Goal: Task Accomplishment & Management: Use online tool/utility

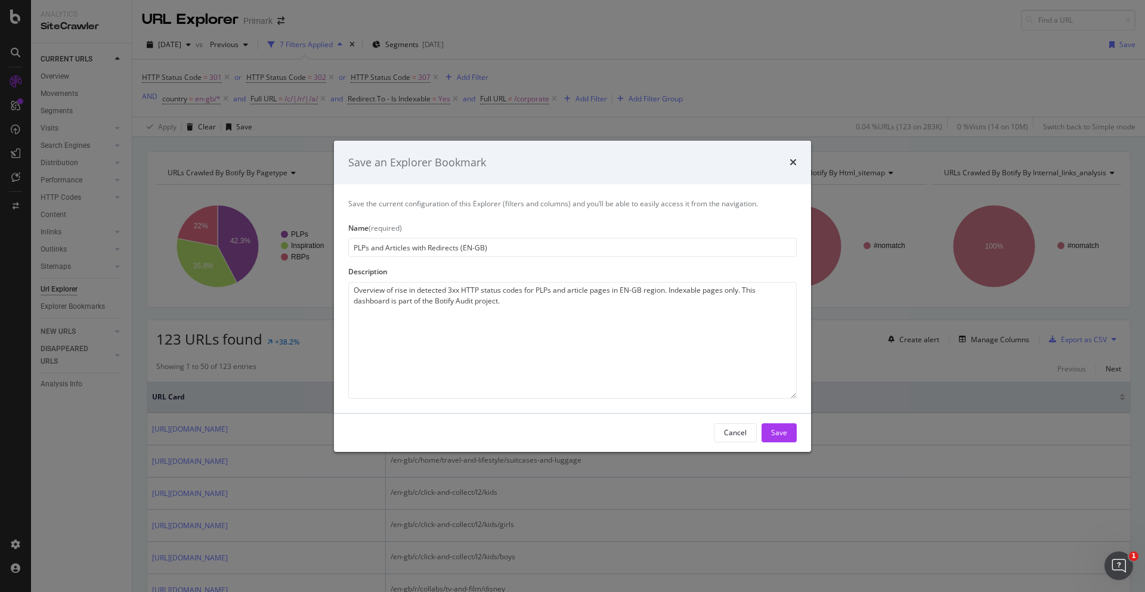
drag, startPoint x: 394, startPoint y: 291, endPoint x: 335, endPoint y: 286, distance: 59.2
click at [335, 289] on div "Save the current configuration of this Explorer (filters and columns) and you’l…" at bounding box center [572, 298] width 477 height 228
click at [422, 289] on textarea "Detects a rise in detected 3xx HTTP status codes for PLPs and article pages in …" at bounding box center [572, 340] width 449 height 117
click at [562, 307] on textarea "Detects a rise in 3xx HTTP status codes for PLPs and article pages in EN-GB reg…" at bounding box center [572, 340] width 449 height 117
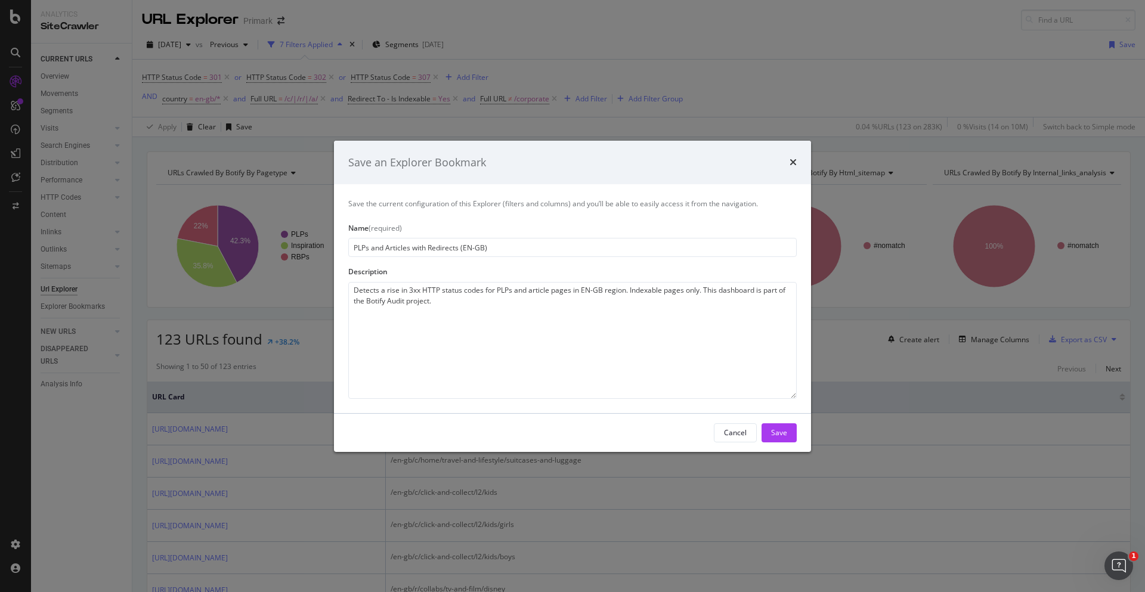
click at [580, 289] on textarea "Detects a rise in 3xx HTTP status codes for PLPs and article pages in EN-GB reg…" at bounding box center [572, 340] width 449 height 117
type textarea "Detects a rise in 3xx HTTP status codes for PLPs and article pages in the EN-GB…"
click at [781, 430] on div "Save" at bounding box center [779, 433] width 16 height 10
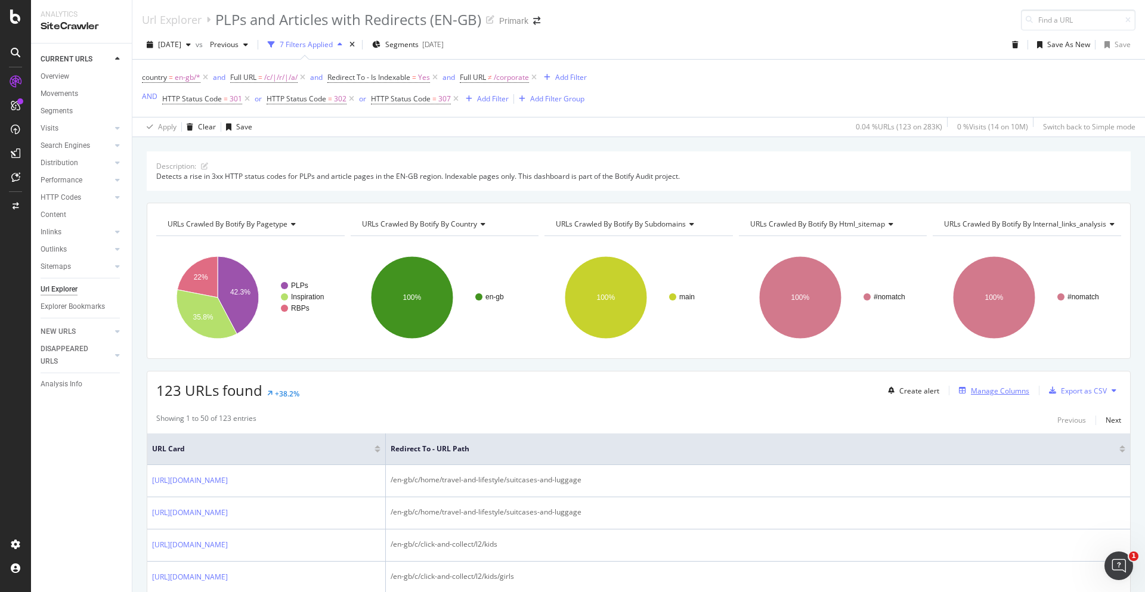
click at [1011, 391] on div "Manage Columns" at bounding box center [1000, 391] width 58 height 10
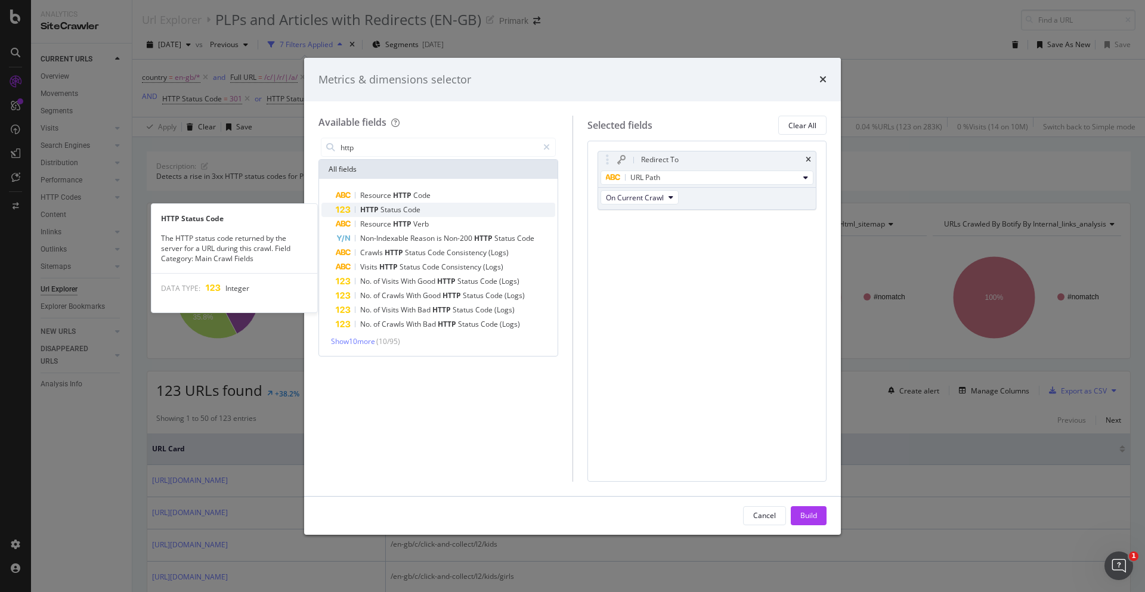
type input "http"
click at [418, 206] on span "Code" at bounding box center [411, 210] width 17 height 10
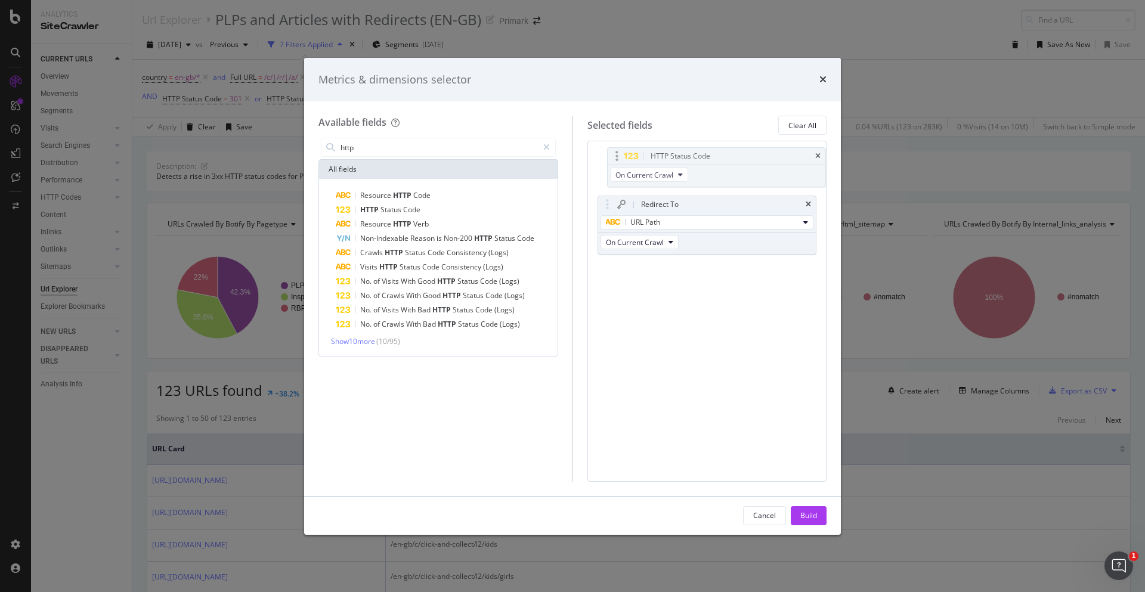
drag, startPoint x: 677, startPoint y: 221, endPoint x: 679, endPoint y: 155, distance: 66.2
click at [683, 151] on body "Analytics SiteCrawler CURRENT URLS Overview Movements Segments Visits Analysis …" at bounding box center [572, 296] width 1145 height 592
click at [808, 519] on div "Build" at bounding box center [809, 516] width 17 height 10
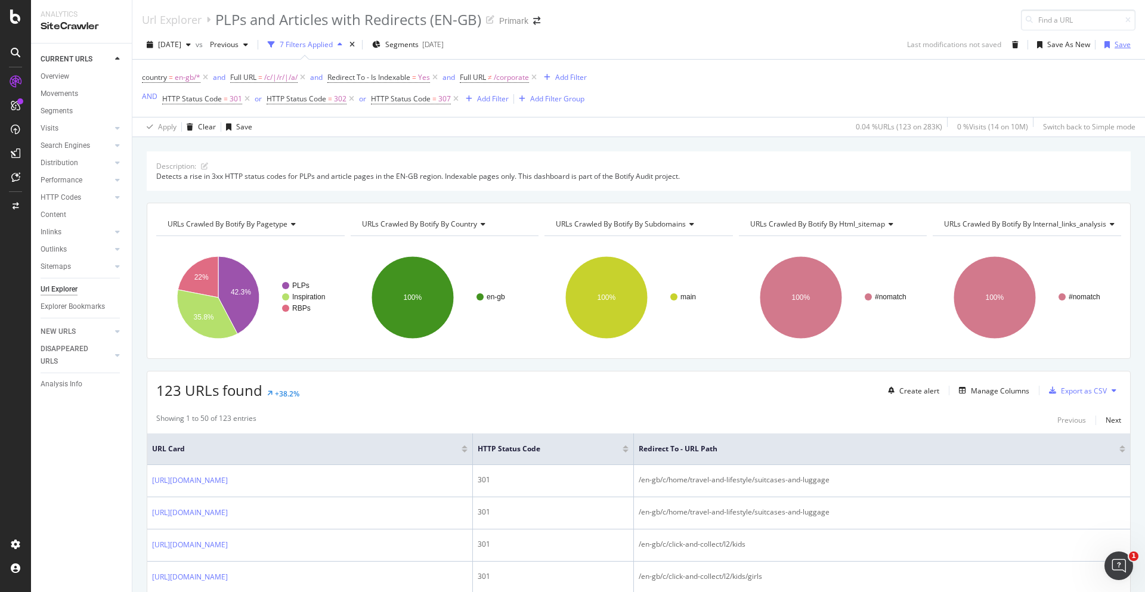
click at [1117, 39] on div "Save" at bounding box center [1115, 45] width 31 height 18
click at [985, 394] on div "Manage Columns" at bounding box center [1000, 391] width 58 height 10
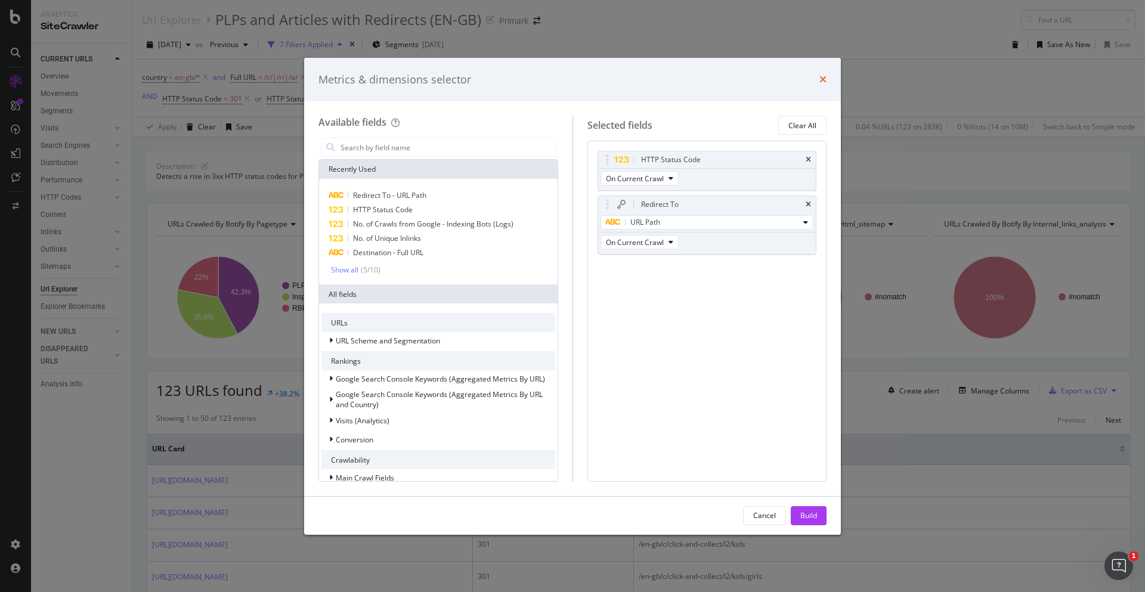
click at [823, 78] on icon "times" at bounding box center [823, 80] width 7 height 10
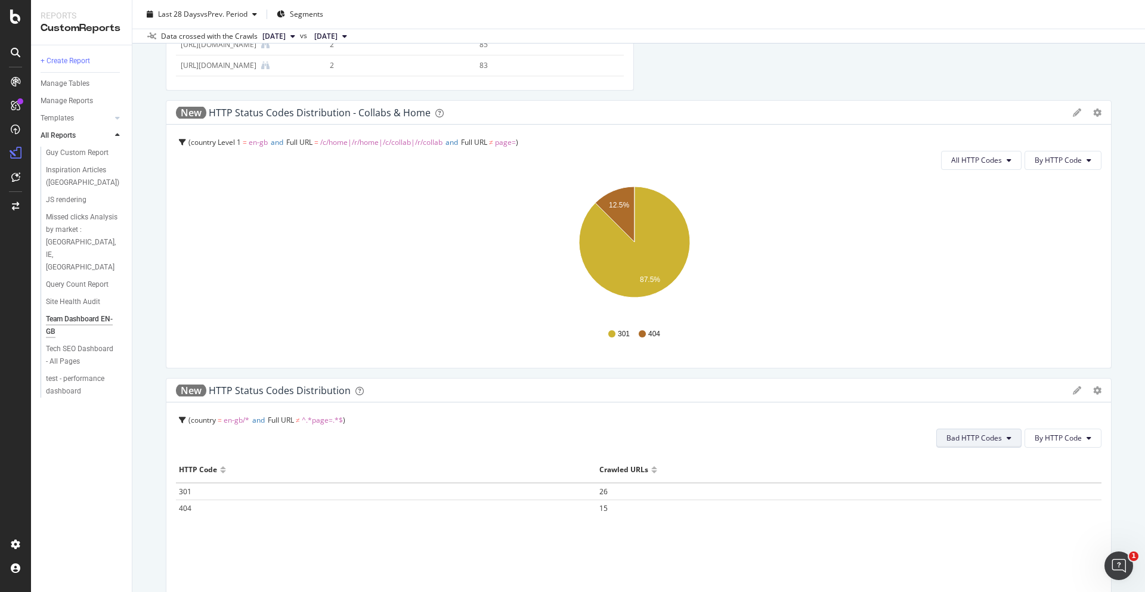
scroll to position [179, 0]
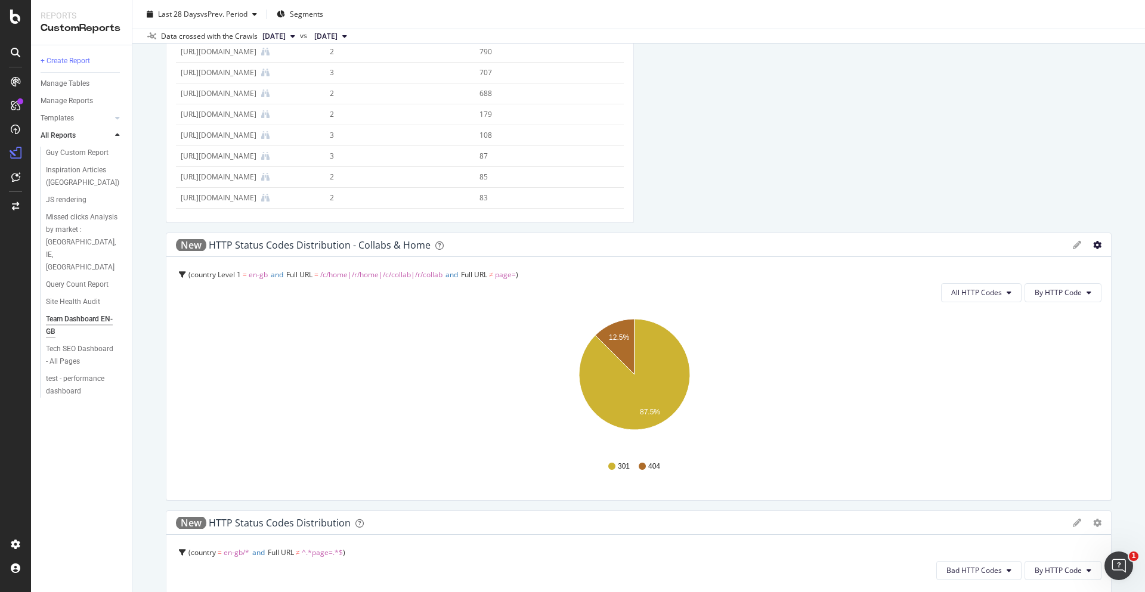
click at [1093, 246] on icon "gear" at bounding box center [1097, 245] width 8 height 8
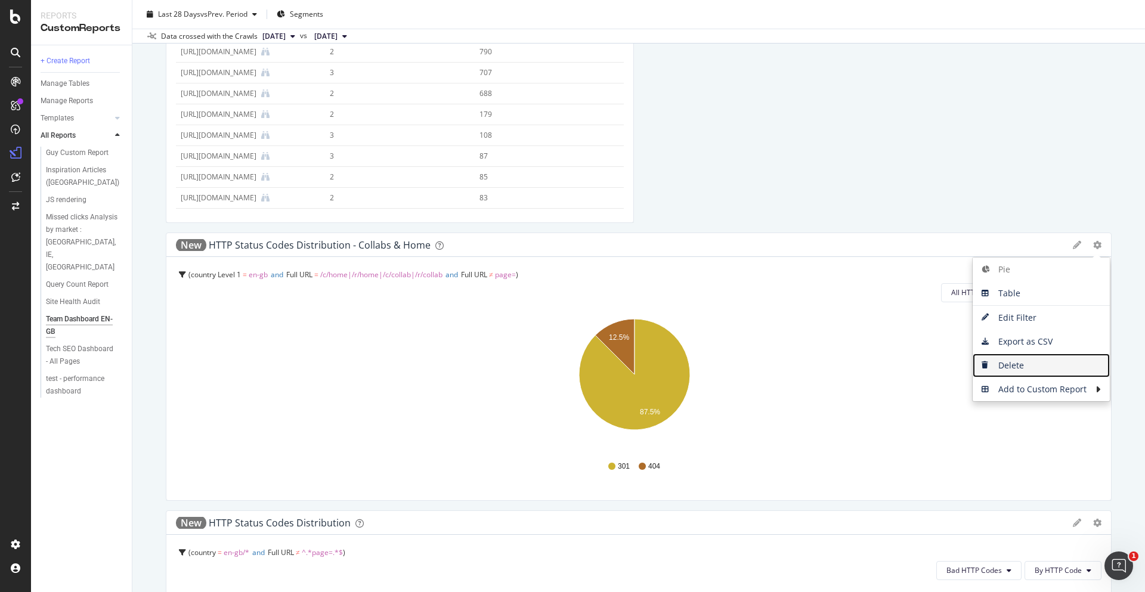
click at [1009, 366] on span "Delete" at bounding box center [1041, 366] width 137 height 18
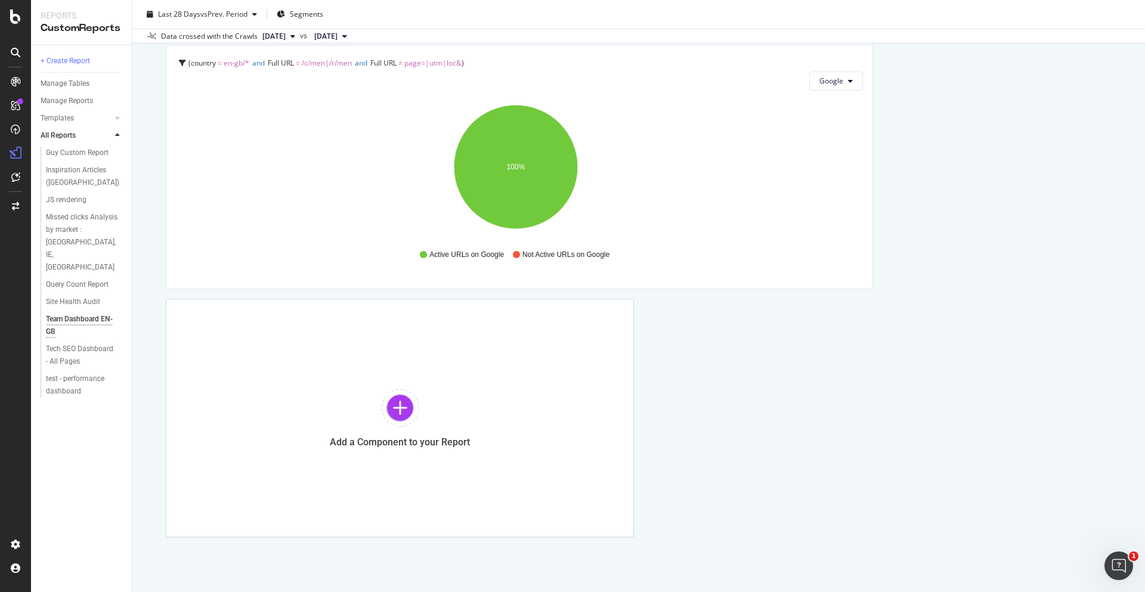
scroll to position [1523, 0]
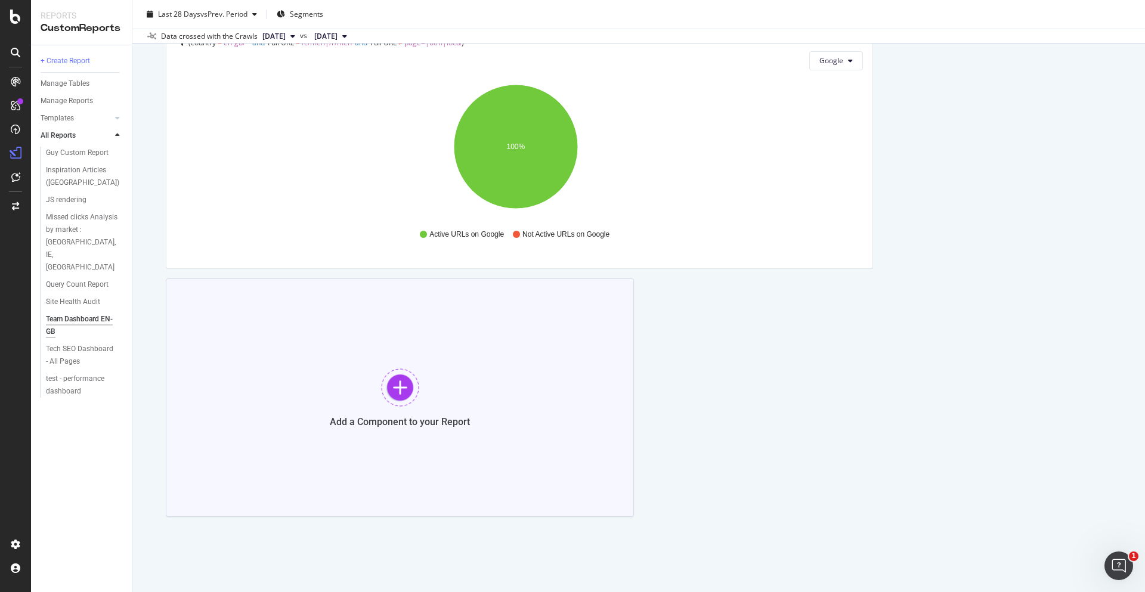
click at [402, 391] on div at bounding box center [400, 388] width 38 height 38
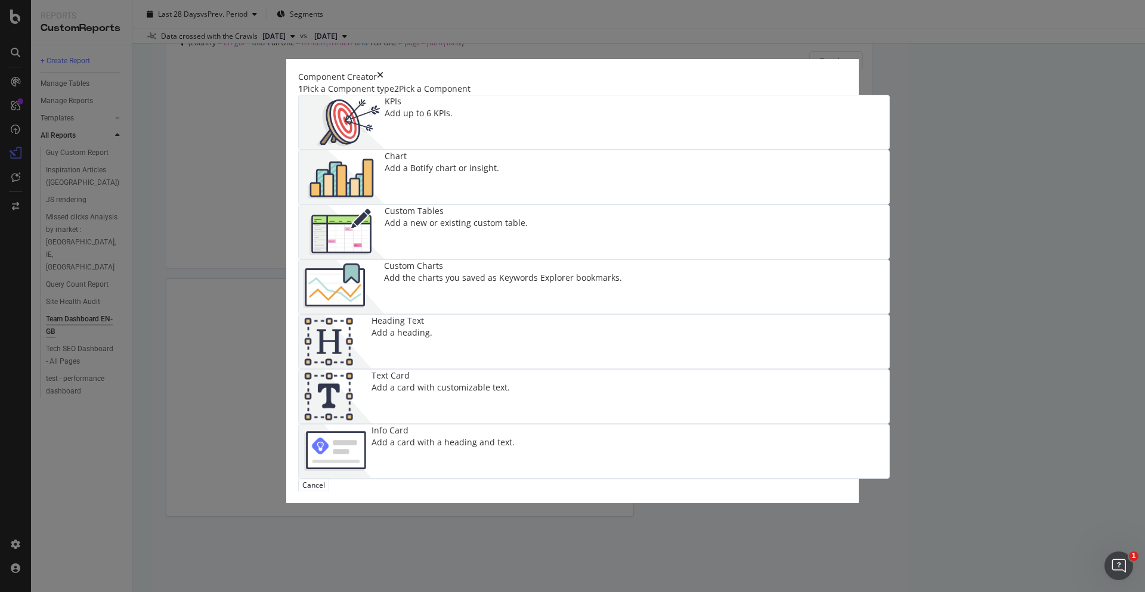
click at [622, 281] on div "Add the charts you saved as Keywords Explorer bookmarks." at bounding box center [503, 278] width 238 height 12
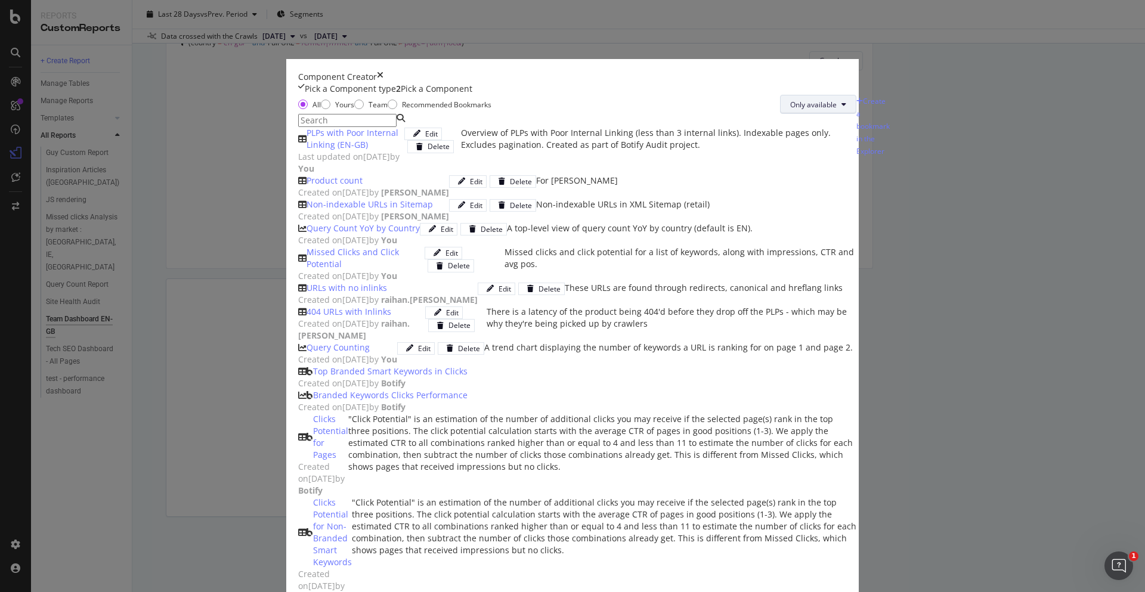
click at [790, 110] on span "Only available" at bounding box center [813, 105] width 47 height 10
click at [699, 205] on span "All" at bounding box center [689, 209] width 47 height 11
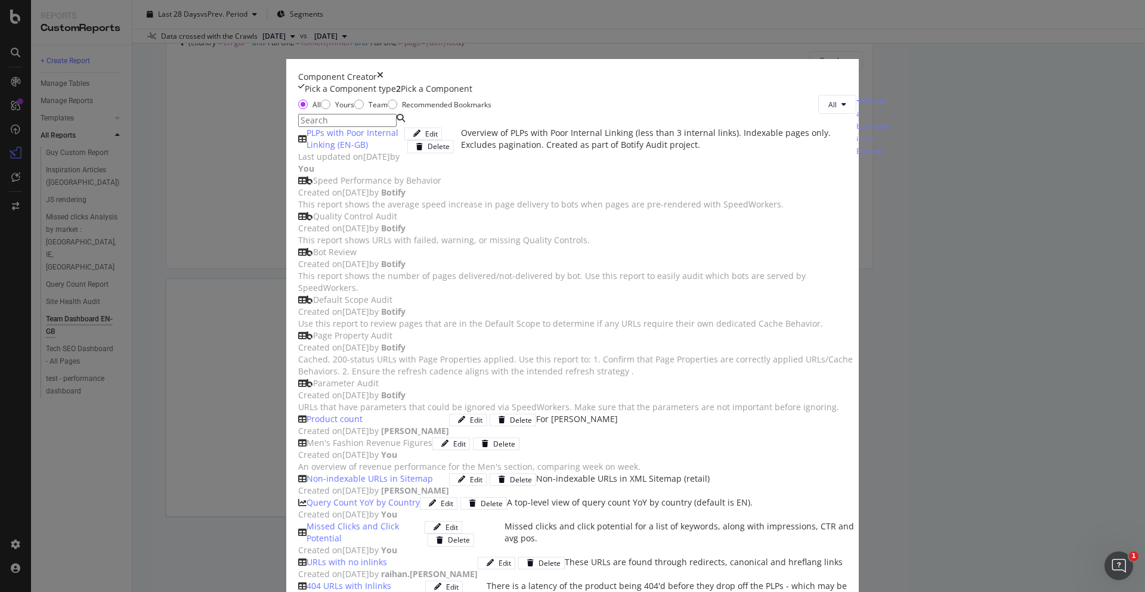
click at [322, 95] on div "Pick a Component type" at bounding box center [350, 89] width 91 height 12
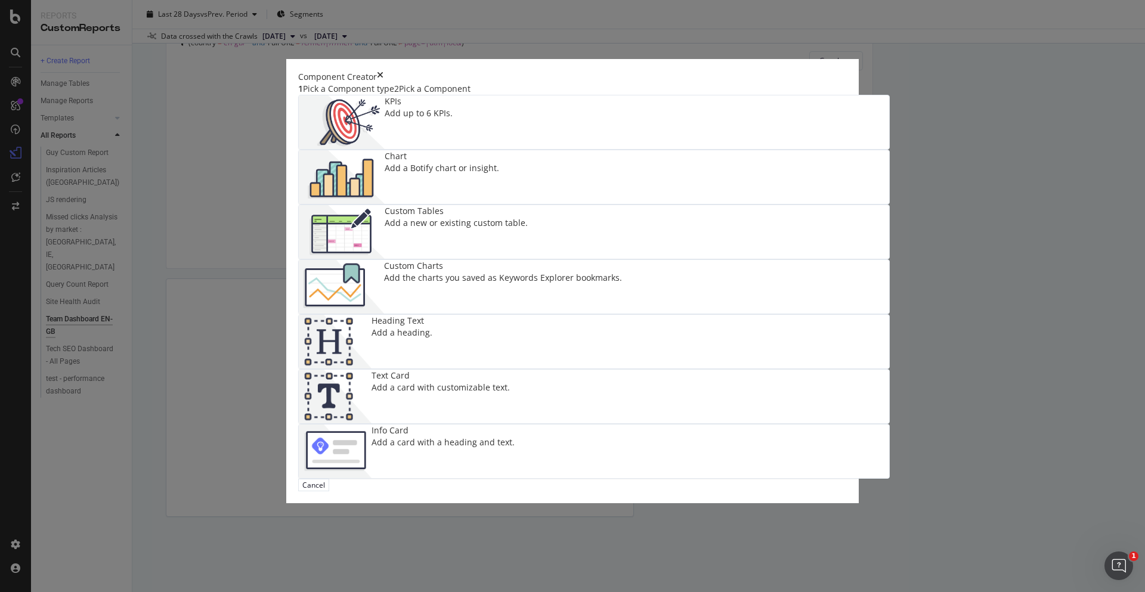
click at [458, 229] on div "Add a new or existing custom table." at bounding box center [456, 223] width 143 height 12
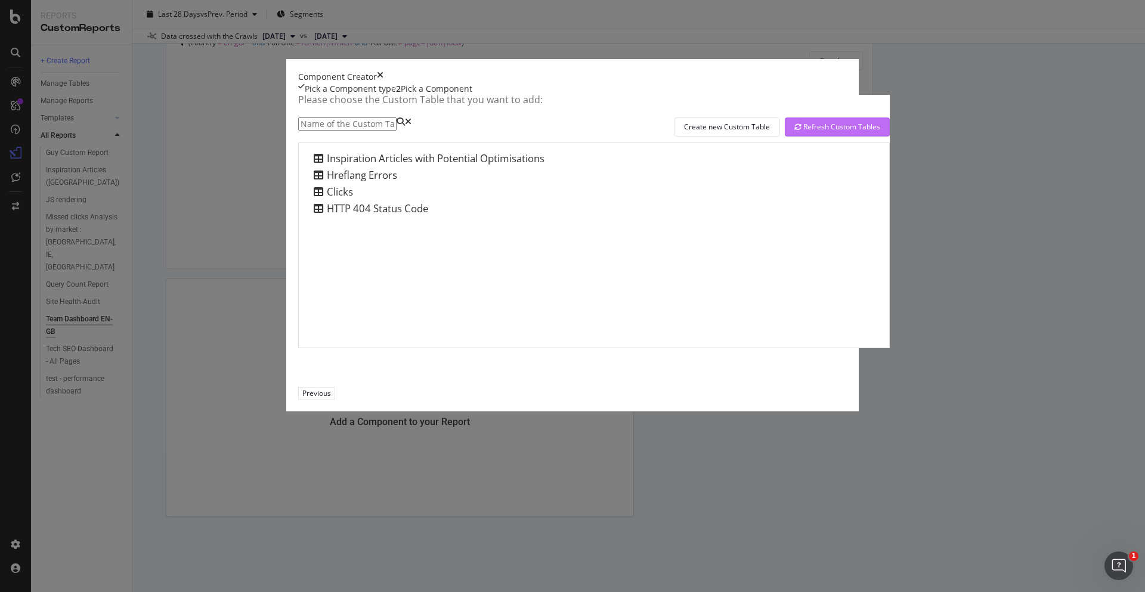
click at [795, 132] on div "Refresh Custom Tables" at bounding box center [838, 127] width 86 height 10
click at [847, 83] on div "Component Creator" at bounding box center [572, 77] width 549 height 12
click at [384, 83] on icon "times" at bounding box center [380, 77] width 7 height 12
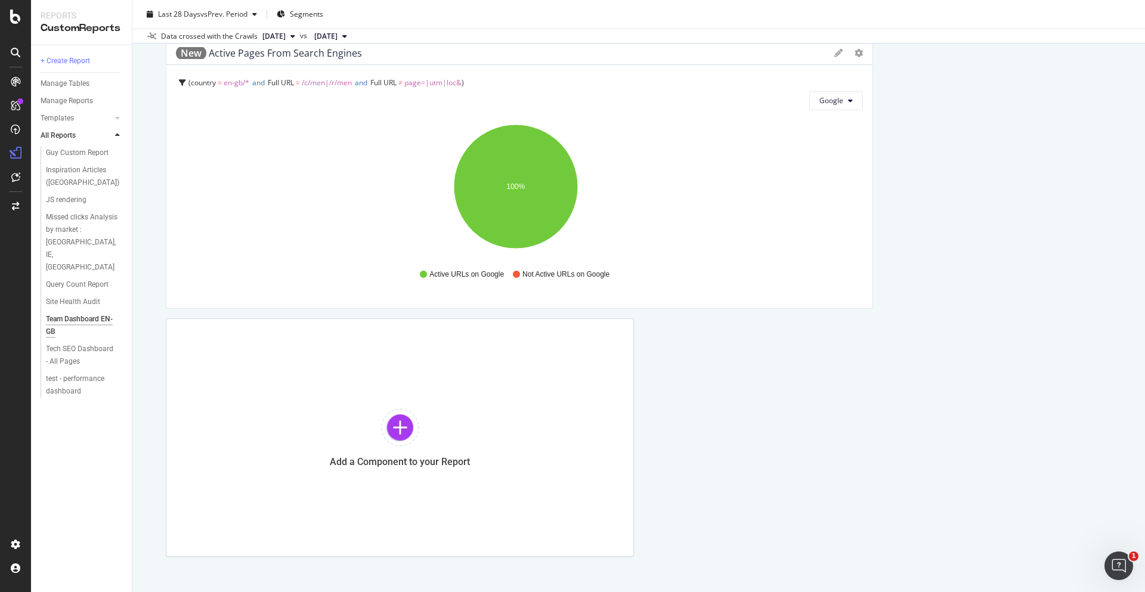
scroll to position [1523, 0]
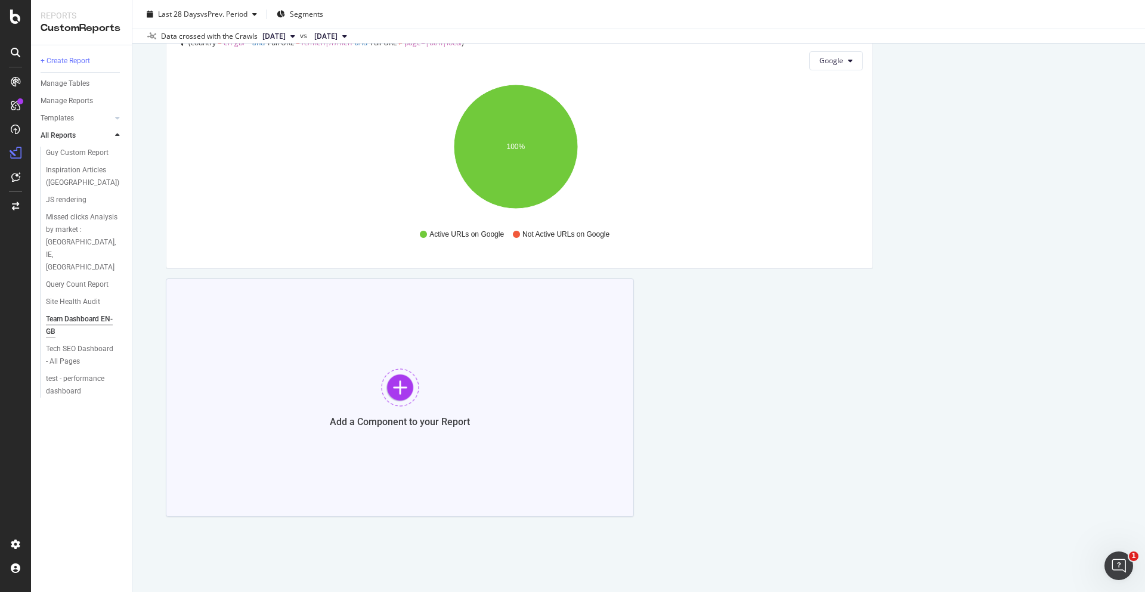
click at [405, 387] on div at bounding box center [400, 388] width 38 height 38
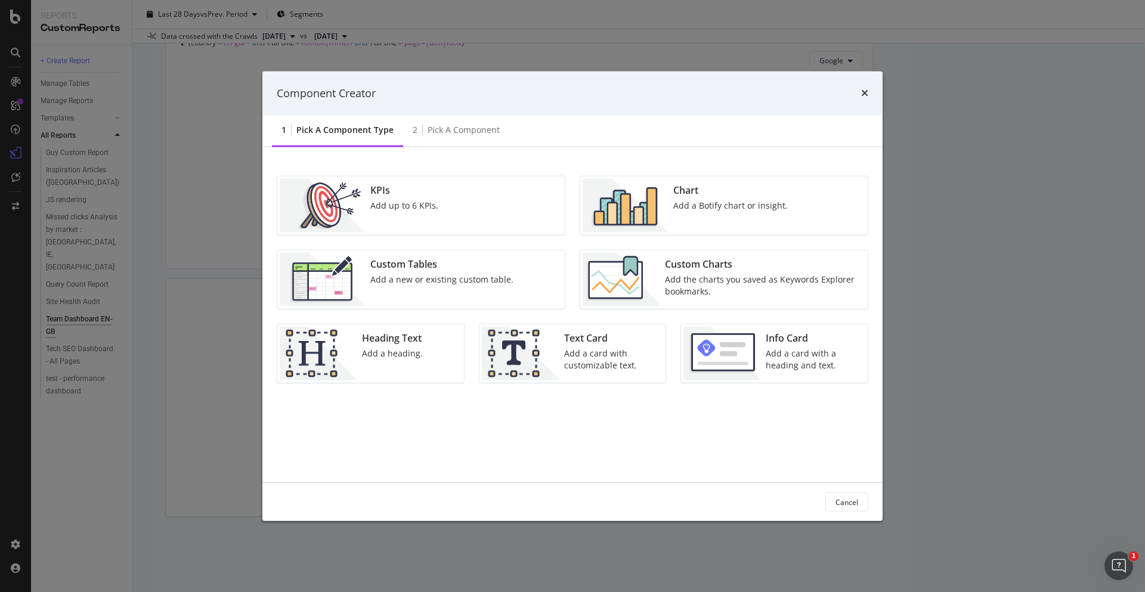
click at [710, 274] on div "Add the charts you saved as Keywords Explorer bookmarks." at bounding box center [763, 286] width 196 height 24
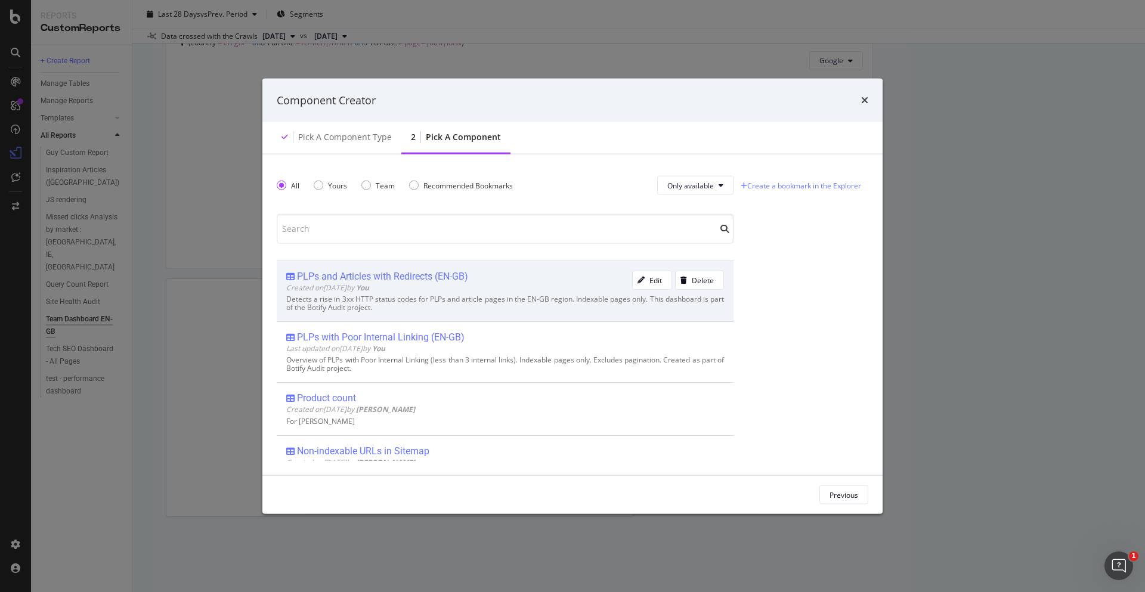
click at [449, 275] on div "PLPs and Articles with Redirects (EN-GB)" at bounding box center [382, 277] width 171 height 12
click at [819, 495] on div "Add Component" at bounding box center [832, 495] width 54 height 10
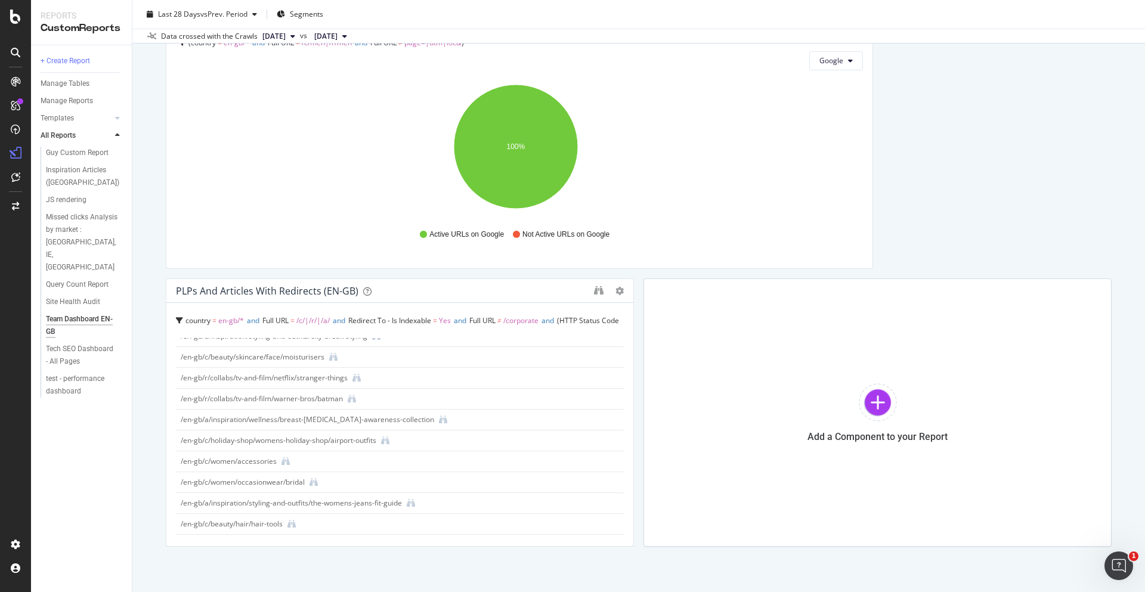
scroll to position [0, 0]
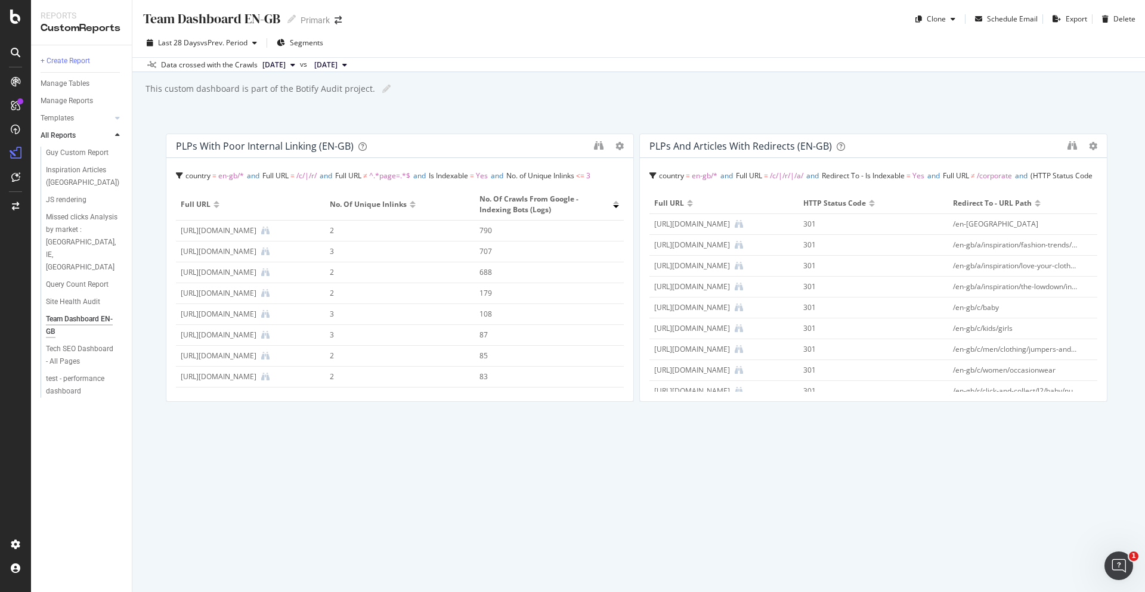
drag, startPoint x: 530, startPoint y: 255, endPoint x: 1036, endPoint y: 136, distance: 519.0
click at [1036, 136] on div "PLPs and Articles with Redirects (EN-GB)" at bounding box center [873, 146] width 467 height 24
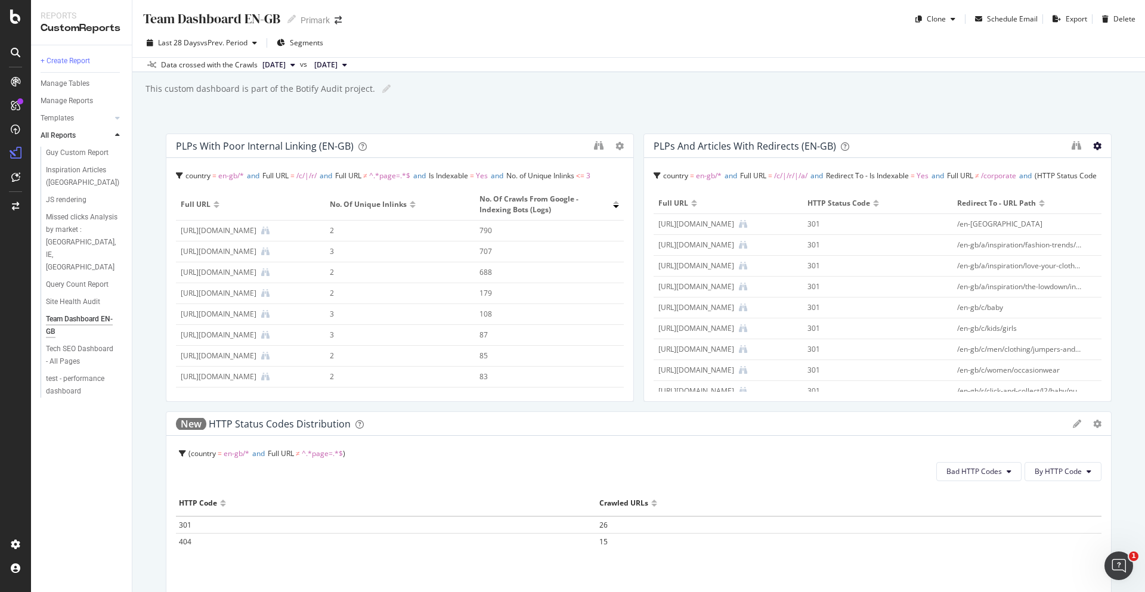
click at [1093, 144] on icon at bounding box center [1097, 146] width 8 height 8
click at [1101, 114] on div "Team Dashboard EN-GB Team Dashboard EN-GB Primark Clone Schedule Email Export D…" at bounding box center [638, 296] width 1013 height 592
